Goal: Transaction & Acquisition: Purchase product/service

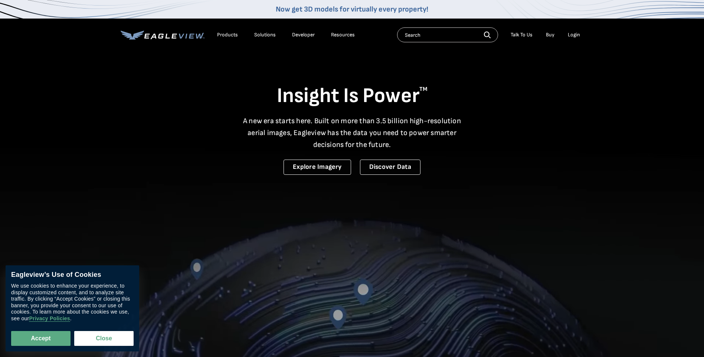
click at [570, 36] on div "Login" at bounding box center [573, 35] width 12 height 7
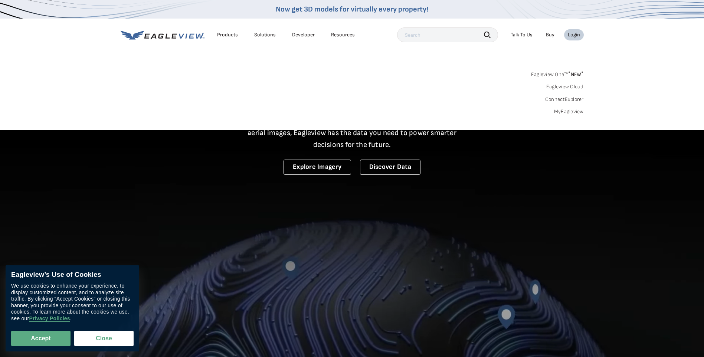
click at [569, 112] on link "MyEagleview" at bounding box center [569, 111] width 30 height 7
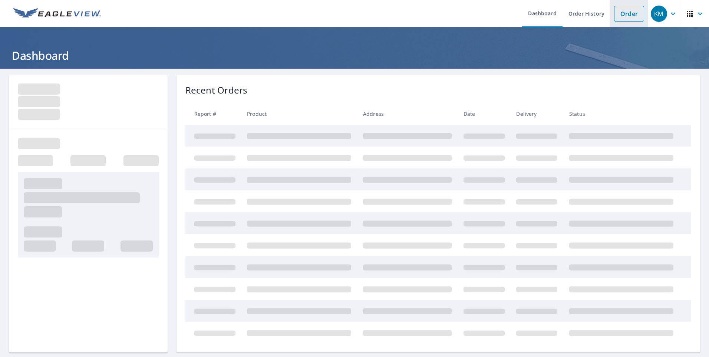
click at [629, 14] on link "Order" at bounding box center [629, 14] width 30 height 16
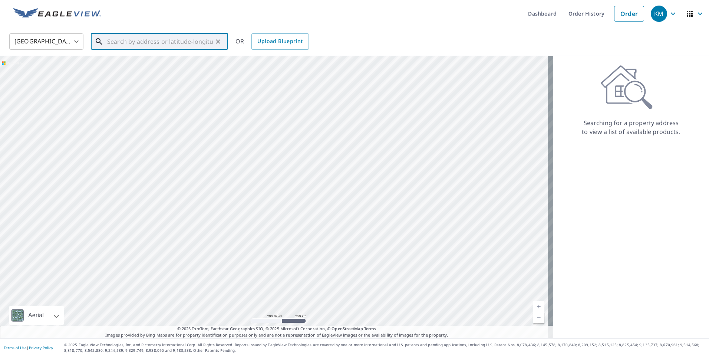
paste input "[STREET_ADDRESS]"
click at [134, 69] on p "[GEOGRAPHIC_DATA]" at bounding box center [164, 70] width 116 height 7
type input "[STREET_ADDRESS][PERSON_NAME]"
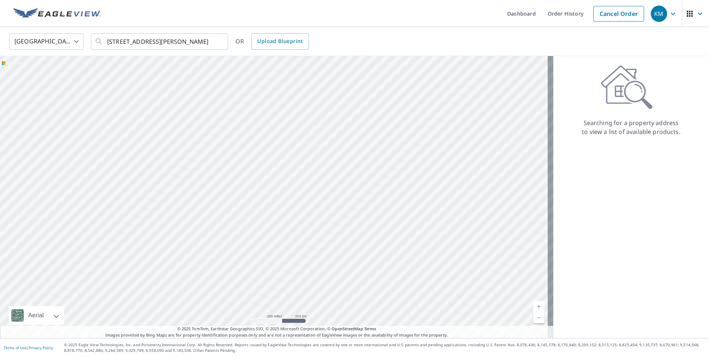
scroll to position [0, 0]
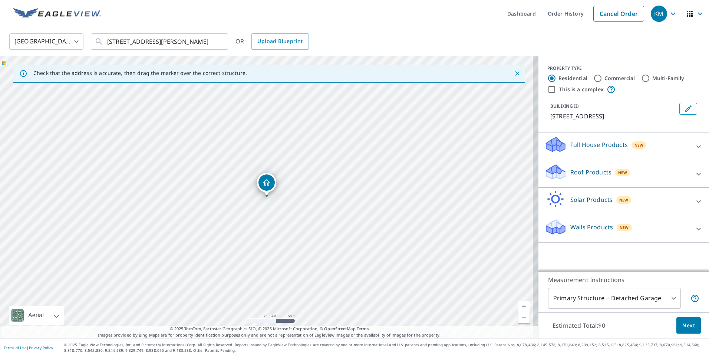
click at [573, 167] on div "Roof Products New" at bounding box center [616, 173] width 145 height 21
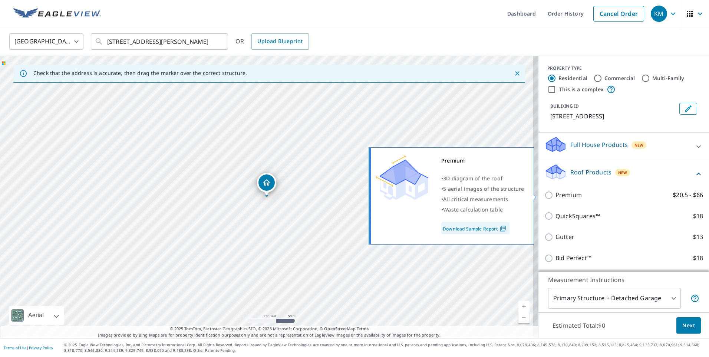
click at [558, 195] on p "Premium" at bounding box center [569, 194] width 26 height 9
click at [556, 195] on input "Premium $20.5 - $66" at bounding box center [549, 195] width 11 height 9
checkbox input "true"
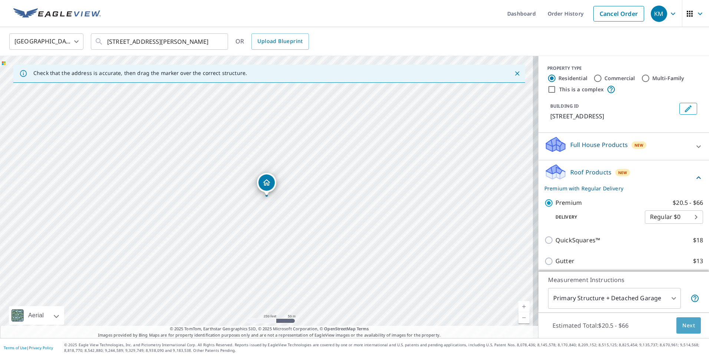
click at [677, 320] on button "Next" at bounding box center [688, 325] width 24 height 17
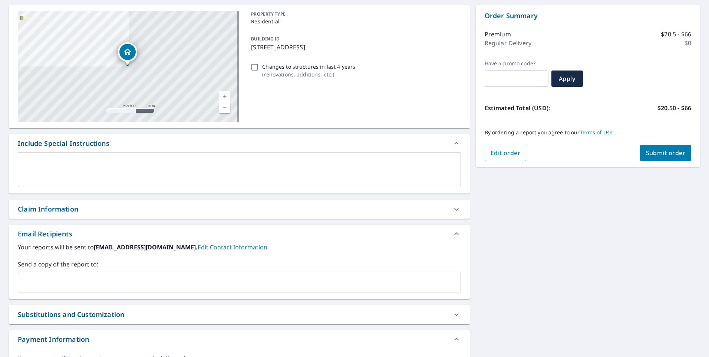
scroll to position [74, 0]
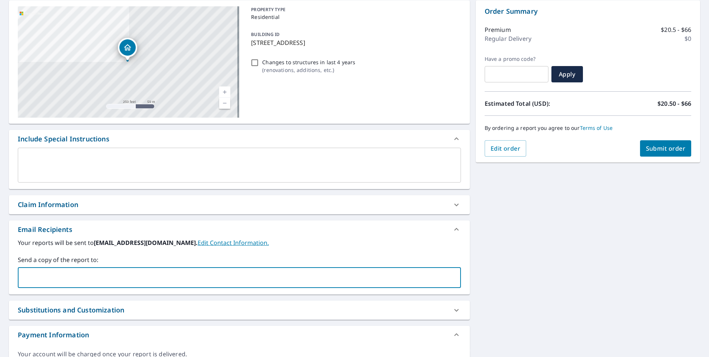
paste input "[PERSON_NAME][EMAIL_ADDRESS][PERSON_NAME][DOMAIN_NAME]"
type input "[PERSON_NAME][EMAIL_ADDRESS][PERSON_NAME][DOMAIN_NAME]"
click at [652, 146] on span "Submit order" at bounding box center [666, 148] width 40 height 8
checkbox input "true"
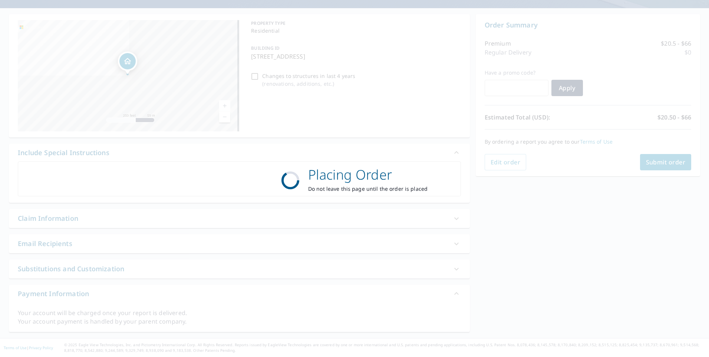
scroll to position [60, 0]
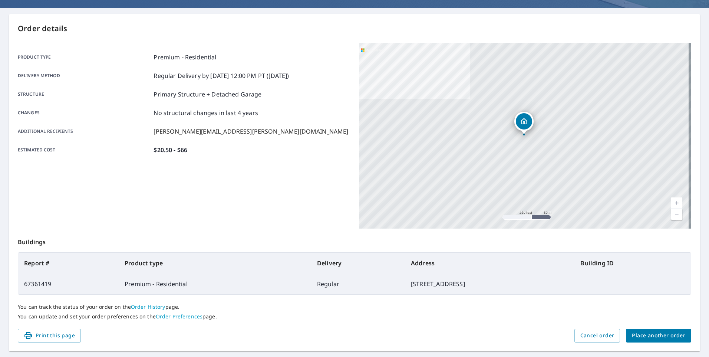
click at [649, 333] on span "Place another order" at bounding box center [658, 335] width 53 height 9
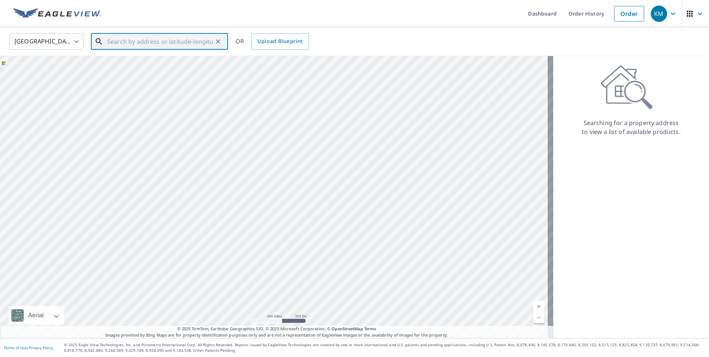
click at [136, 41] on input "text" at bounding box center [160, 41] width 106 height 21
paste input "[STREET_ADDRESS][PERSON_NAME][PERSON_NAME]"
click at [138, 66] on span "[STREET_ADDRESS][PERSON_NAME]" at bounding box center [164, 63] width 116 height 9
type input "[STREET_ADDRESS][PERSON_NAME][PERSON_NAME]"
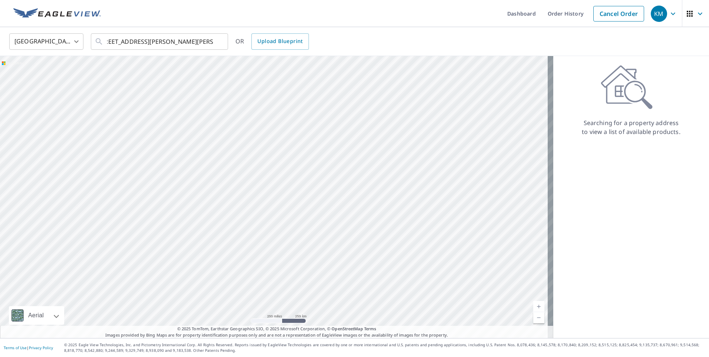
scroll to position [0, 0]
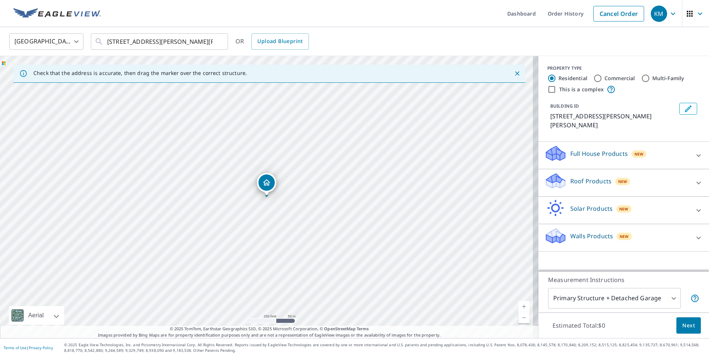
click at [588, 177] on p "Roof Products" at bounding box center [590, 181] width 41 height 9
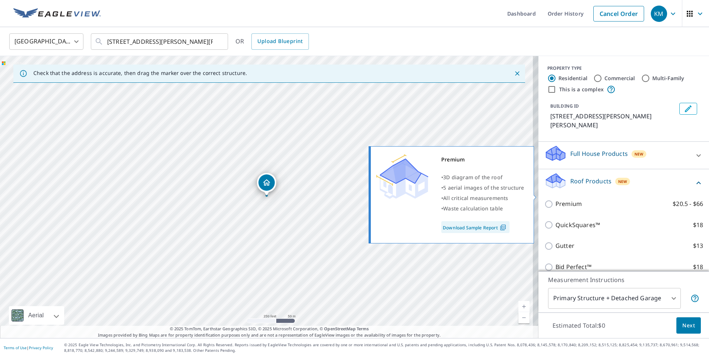
click at [564, 199] on p "Premium" at bounding box center [569, 203] width 26 height 9
click at [556, 200] on input "Premium $20.5 - $66" at bounding box center [549, 204] width 11 height 9
checkbox input "true"
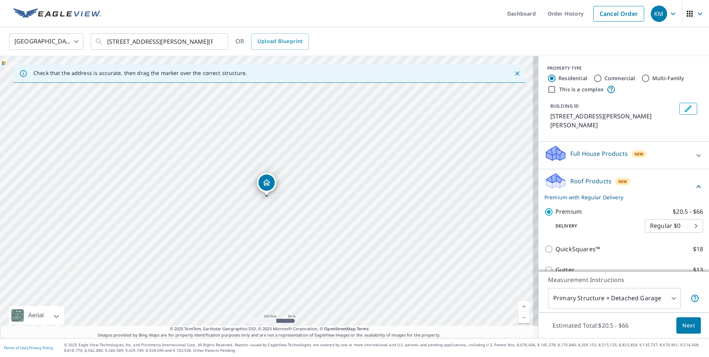
click at [685, 326] on span "Next" at bounding box center [688, 325] width 13 height 9
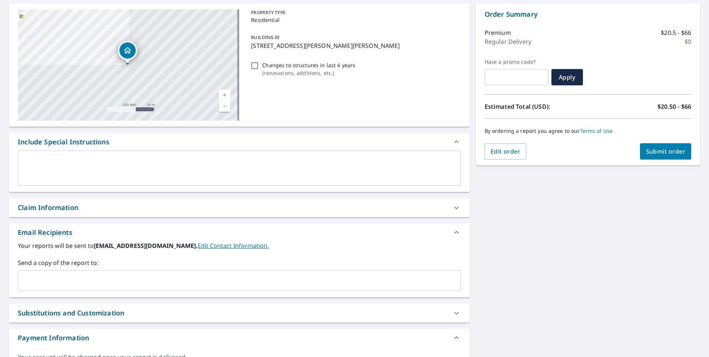
scroll to position [74, 0]
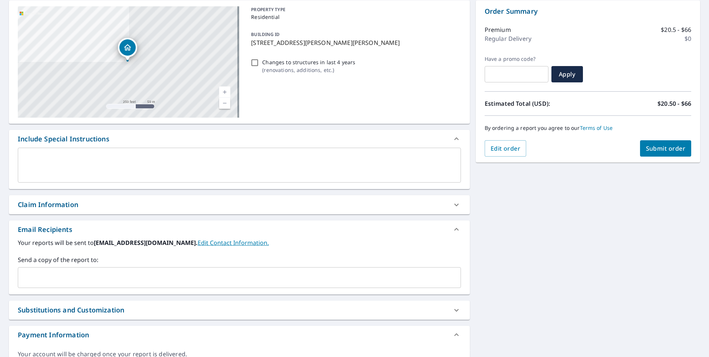
click at [102, 279] on input "text" at bounding box center [233, 277] width 425 height 14
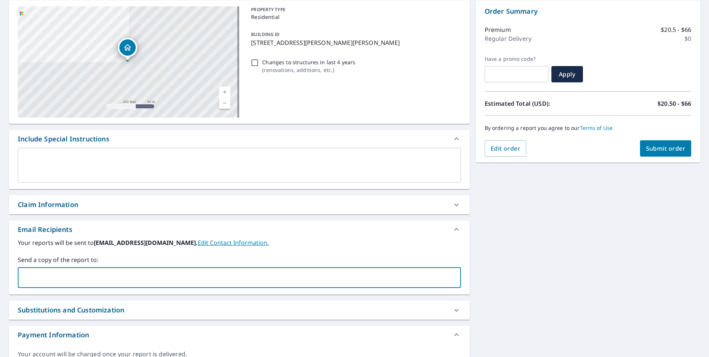
paste input "[PERSON_NAME][EMAIL_ADDRESS][PERSON_NAME][DOMAIN_NAME]"
type input "[PERSON_NAME][EMAIL_ADDRESS][PERSON_NAME][DOMAIN_NAME]"
click at [646, 152] on span "Submit order" at bounding box center [666, 148] width 40 height 8
checkbox input "true"
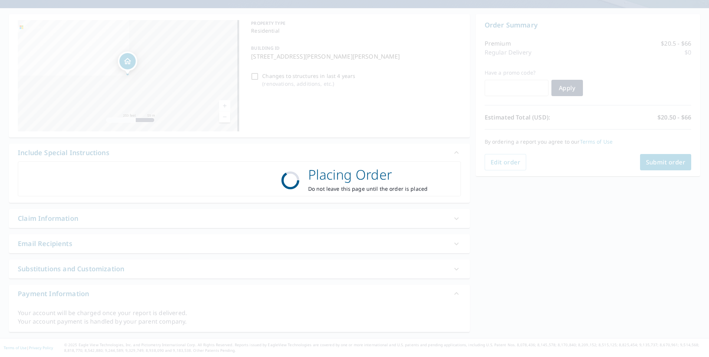
scroll to position [60, 0]
